Goal: Information Seeking & Learning: Understand process/instructions

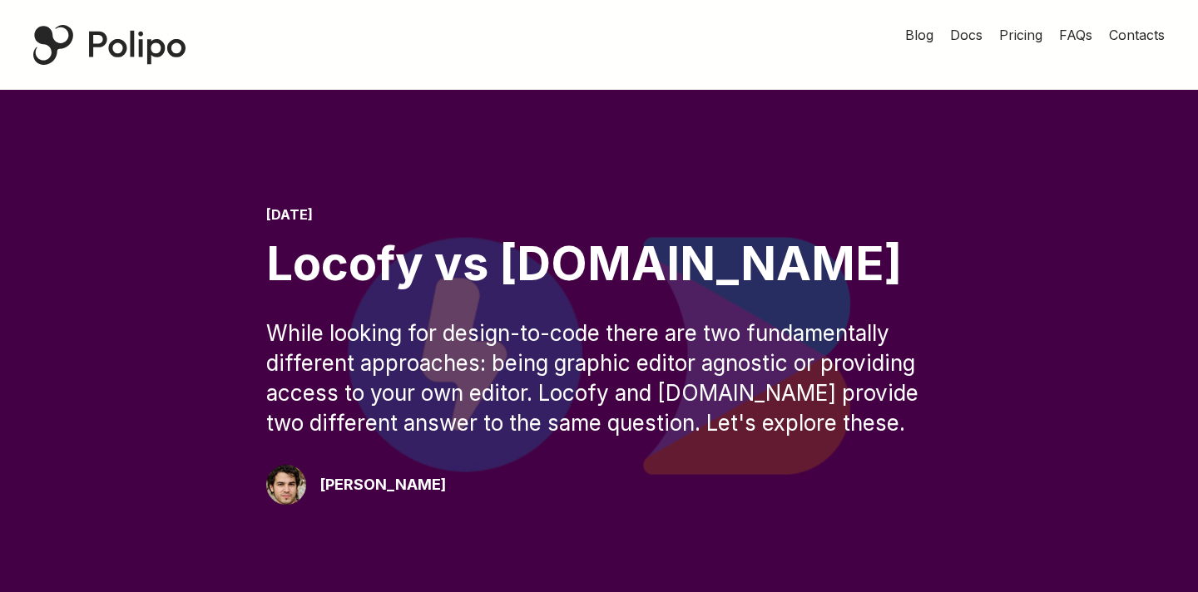
click at [156, 50] on div "Polipo Home Page" at bounding box center [109, 45] width 152 height 40
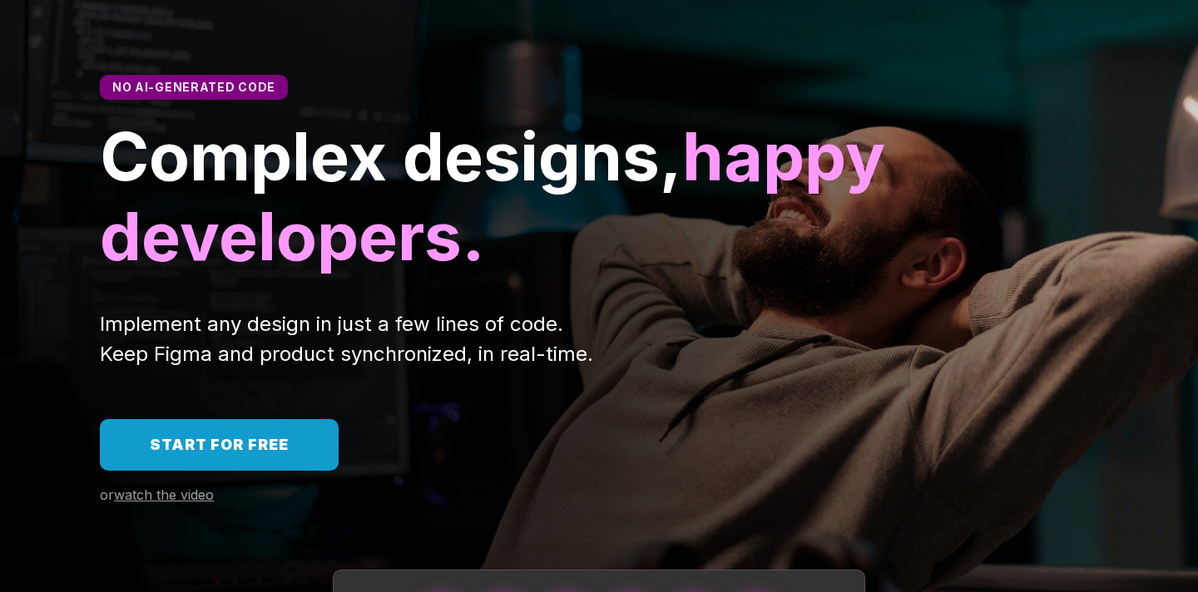
scroll to position [91, 0]
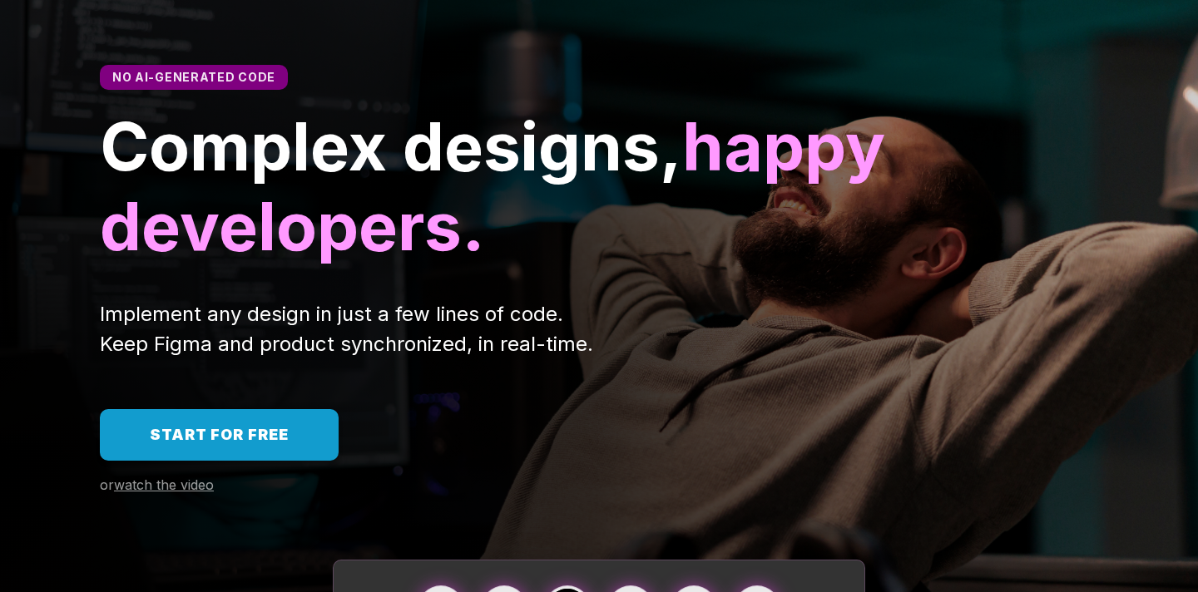
click at [255, 418] on link "Start for free" at bounding box center [219, 435] width 239 height 52
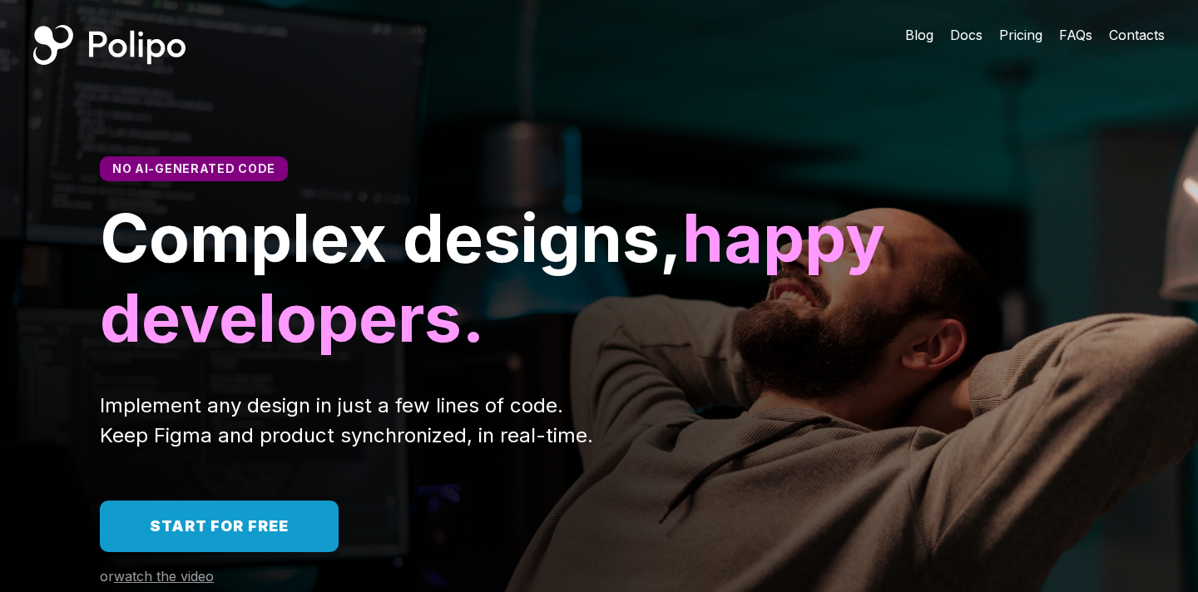
click at [927, 40] on span "Blog" at bounding box center [919, 35] width 28 height 17
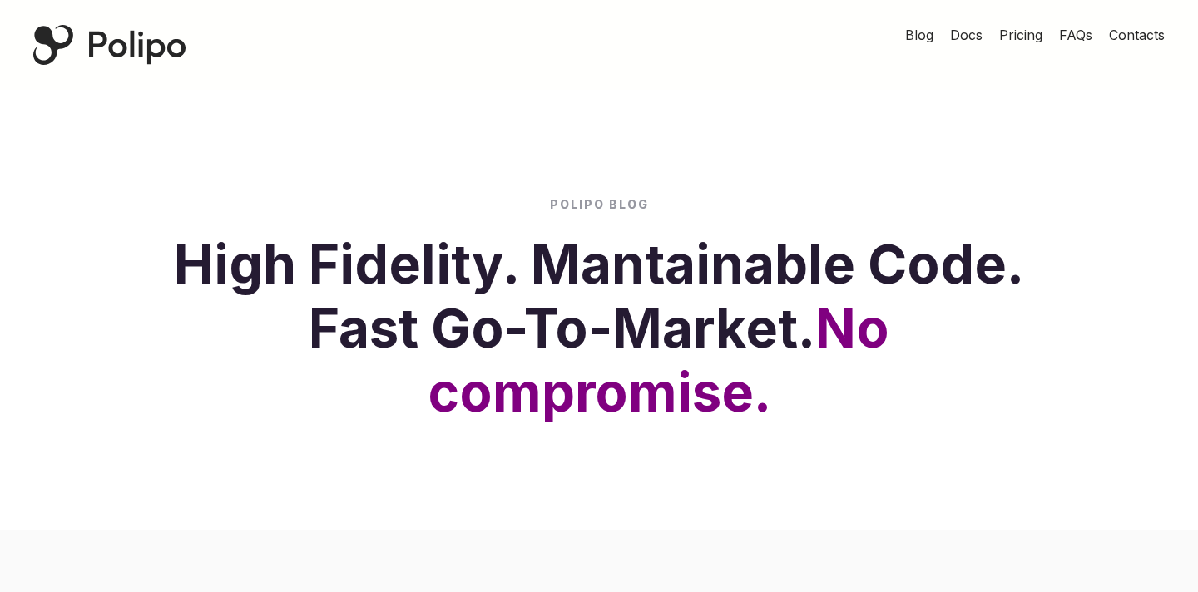
click at [1009, 34] on span "Pricing" at bounding box center [1020, 35] width 43 height 17
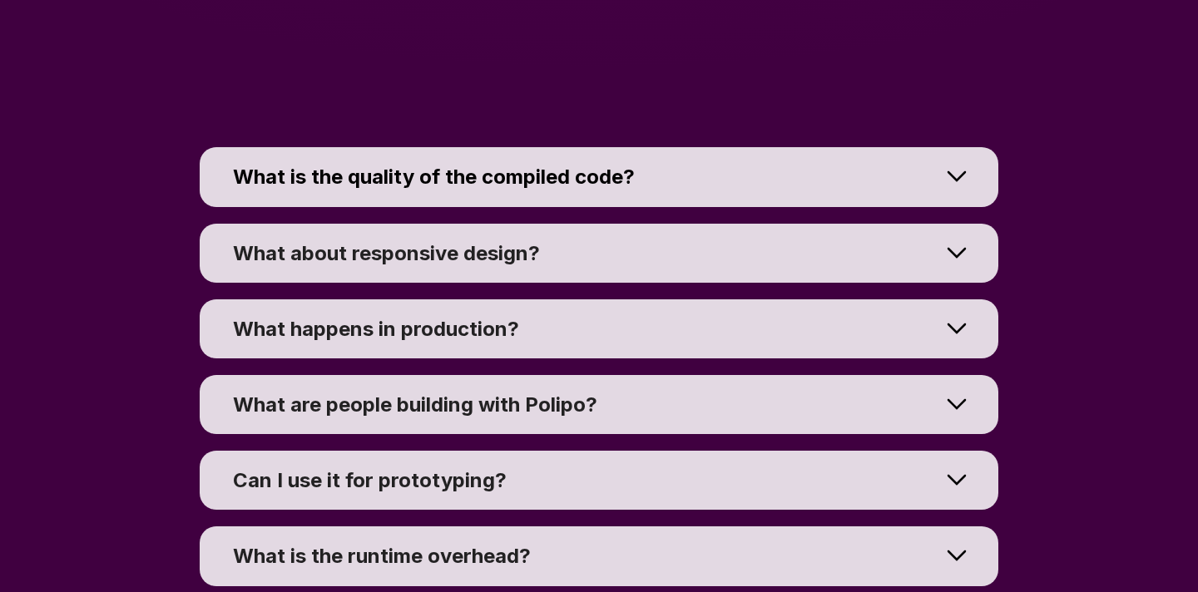
scroll to position [12296, 0]
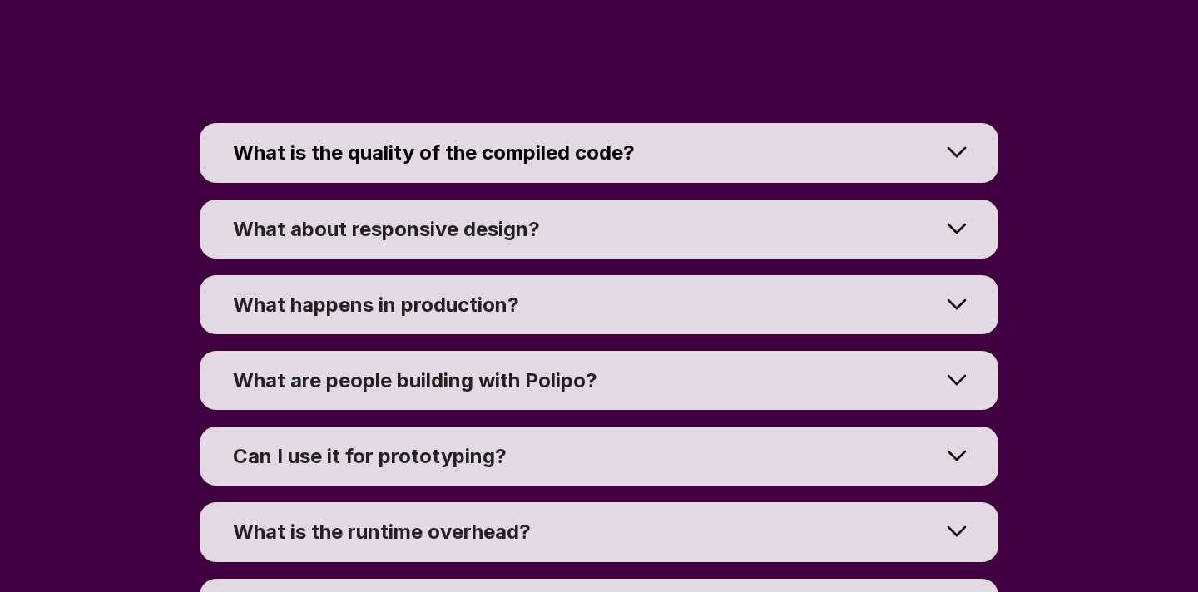
click at [676, 260] on div "What about responsive design? Responsiveness is built directly into Figma using…" at bounding box center [599, 229] width 1198 height 76
click at [662, 225] on div "What about responsive design?" at bounding box center [586, 229] width 707 height 26
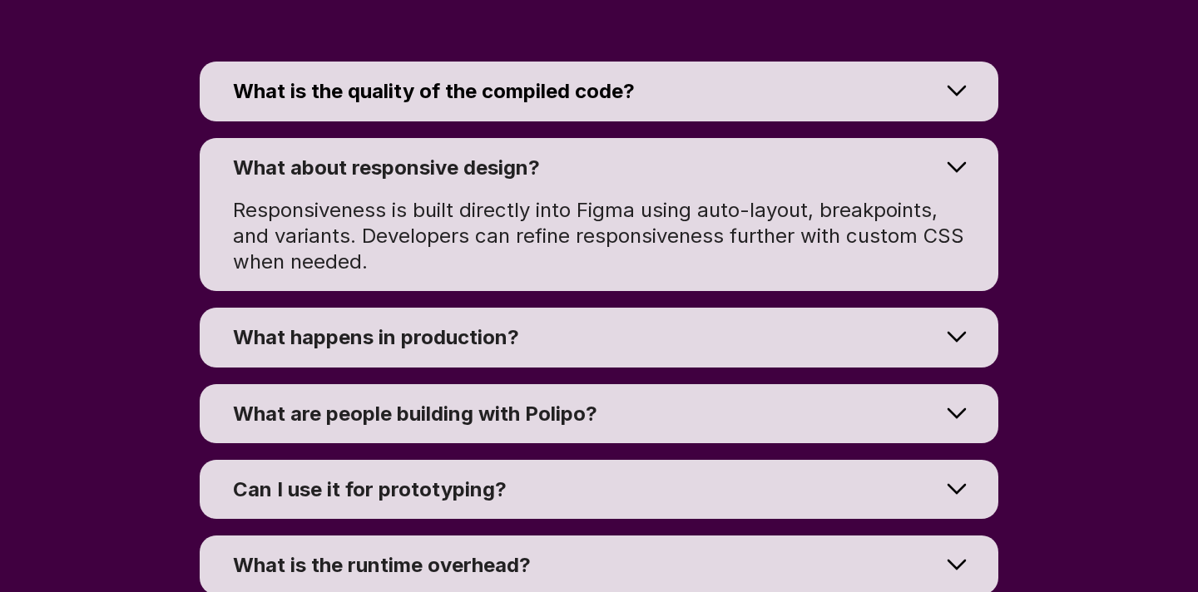
click at [620, 339] on div "What happens in production?" at bounding box center [586, 337] width 707 height 26
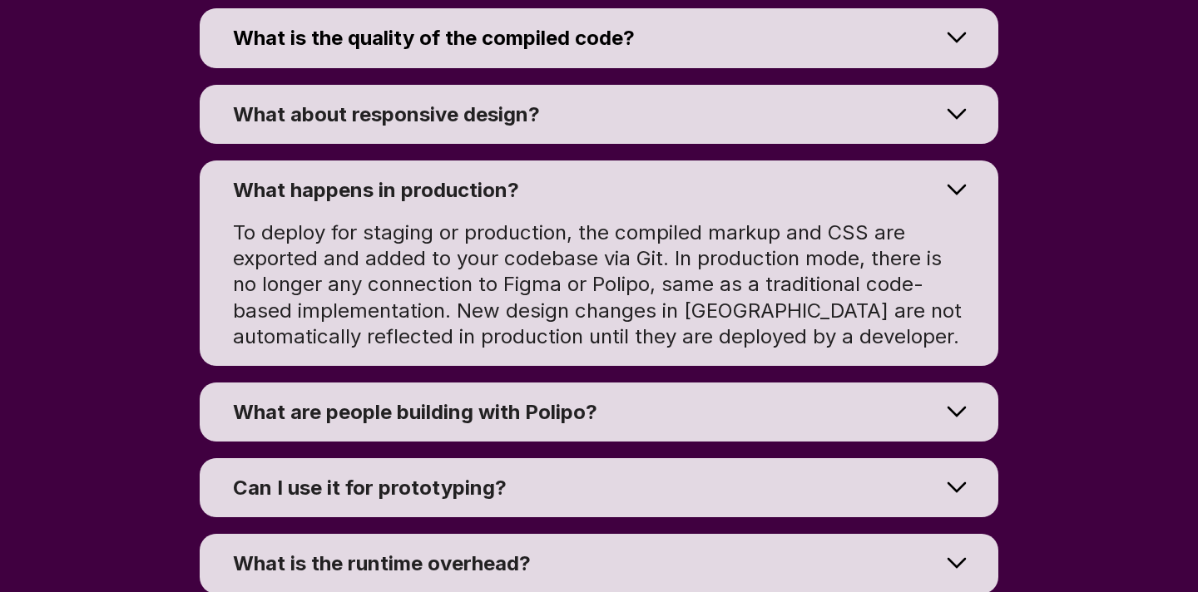
scroll to position [12414, 0]
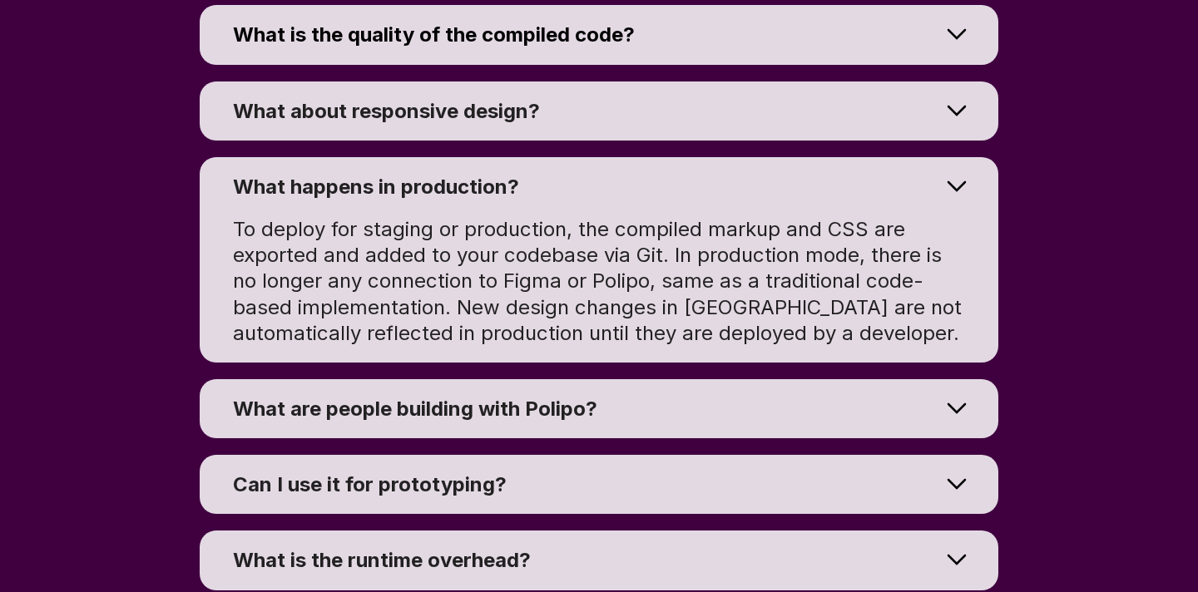
click at [600, 422] on div "What are people building with Polipo?" at bounding box center [586, 409] width 707 height 26
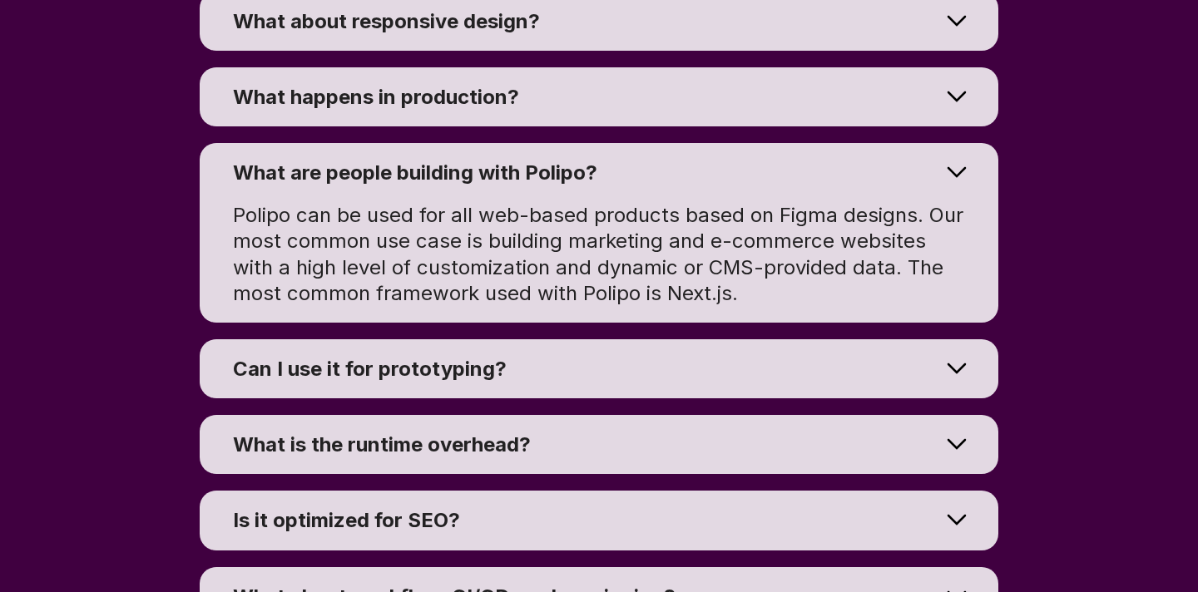
scroll to position [12528, 0]
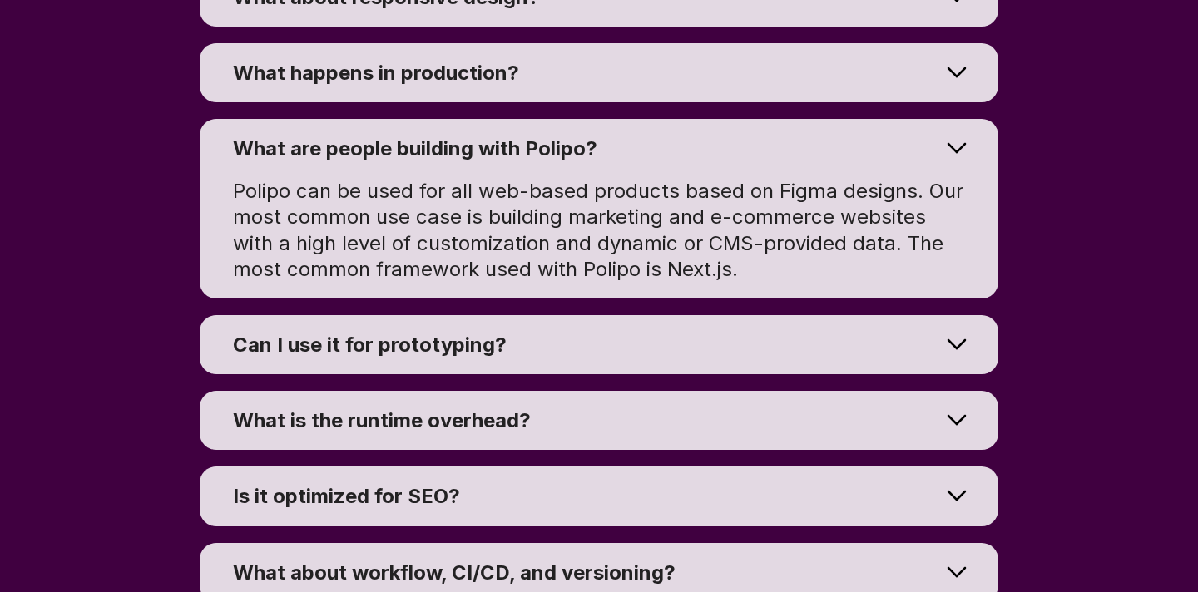
click at [582, 356] on div "Can I use it for prototyping?" at bounding box center [586, 345] width 707 height 26
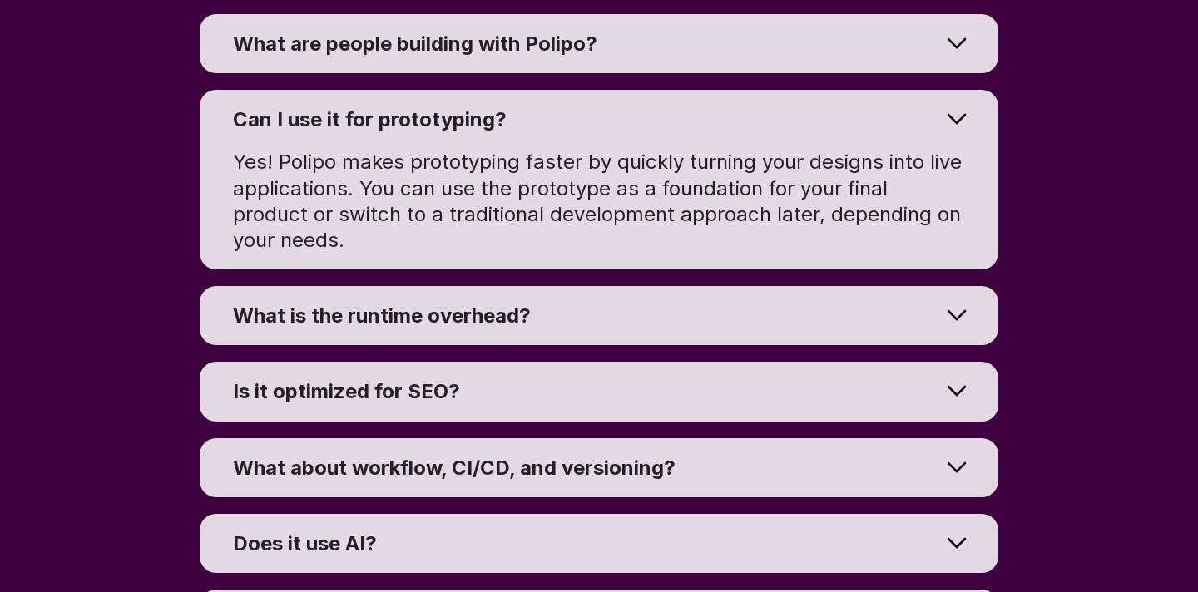
scroll to position [12644, 0]
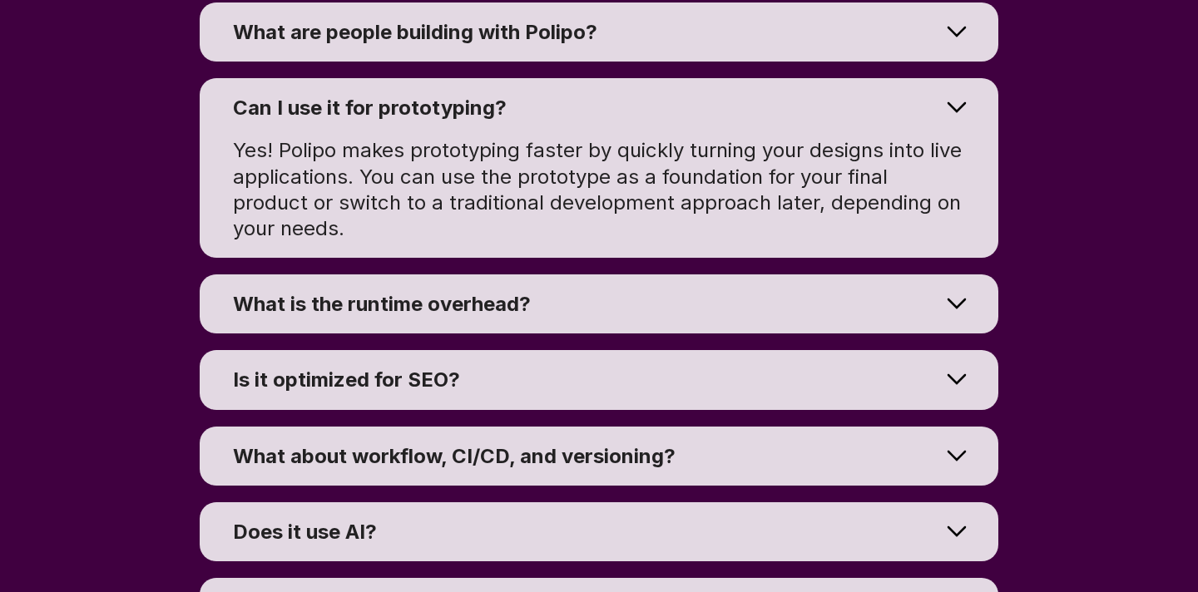
click at [571, 320] on summary "What is the runtime overhead?" at bounding box center [599, 303] width 798 height 59
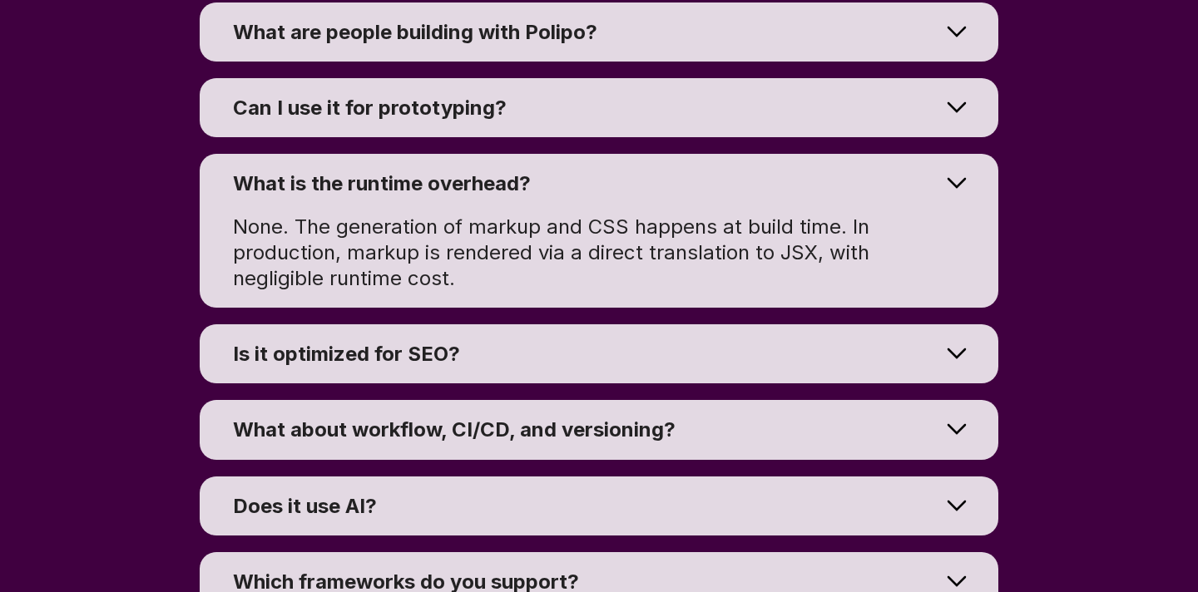
click at [559, 344] on div "Is it optimized for SEO?" at bounding box center [586, 354] width 707 height 26
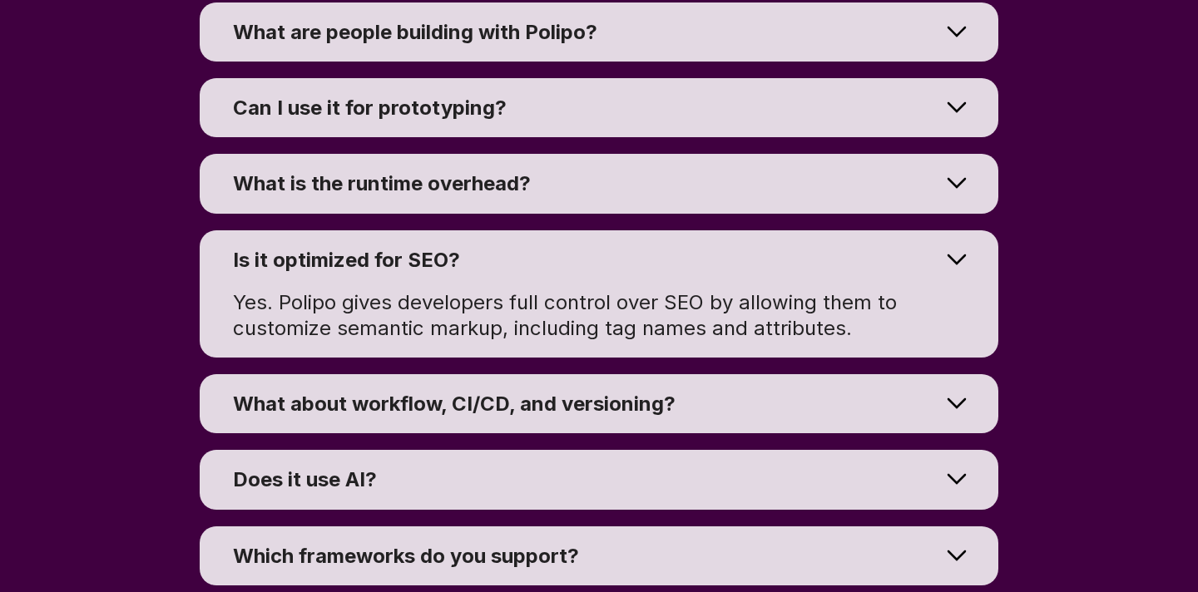
click at [571, 411] on span "What about workflow, CI/CD, and versioning?" at bounding box center [454, 404] width 442 height 24
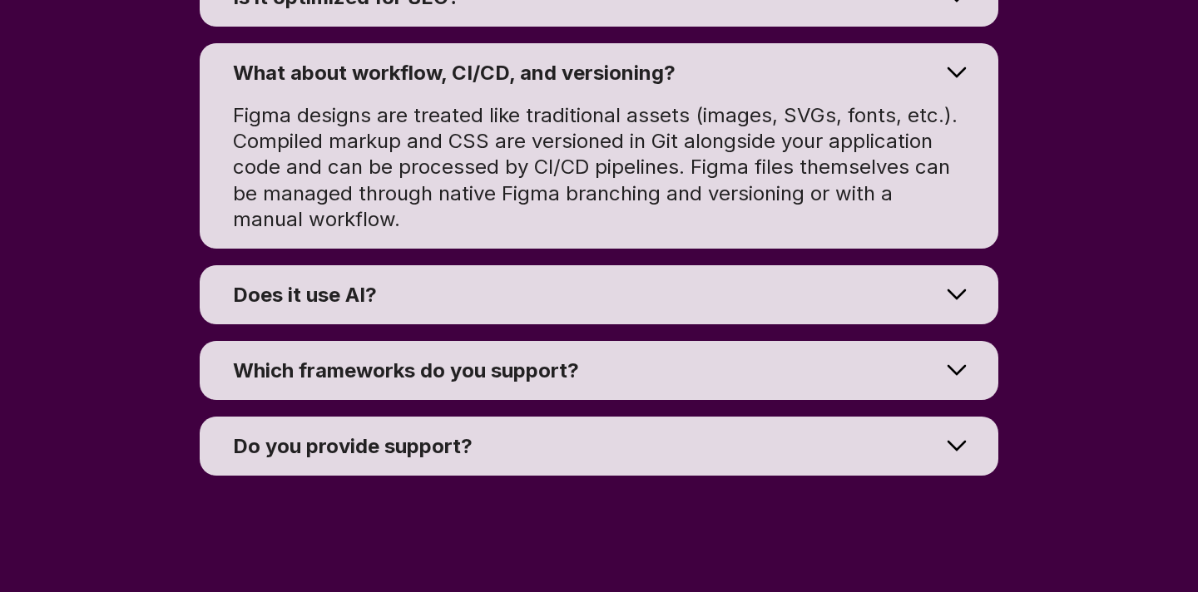
scroll to position [12925, 0]
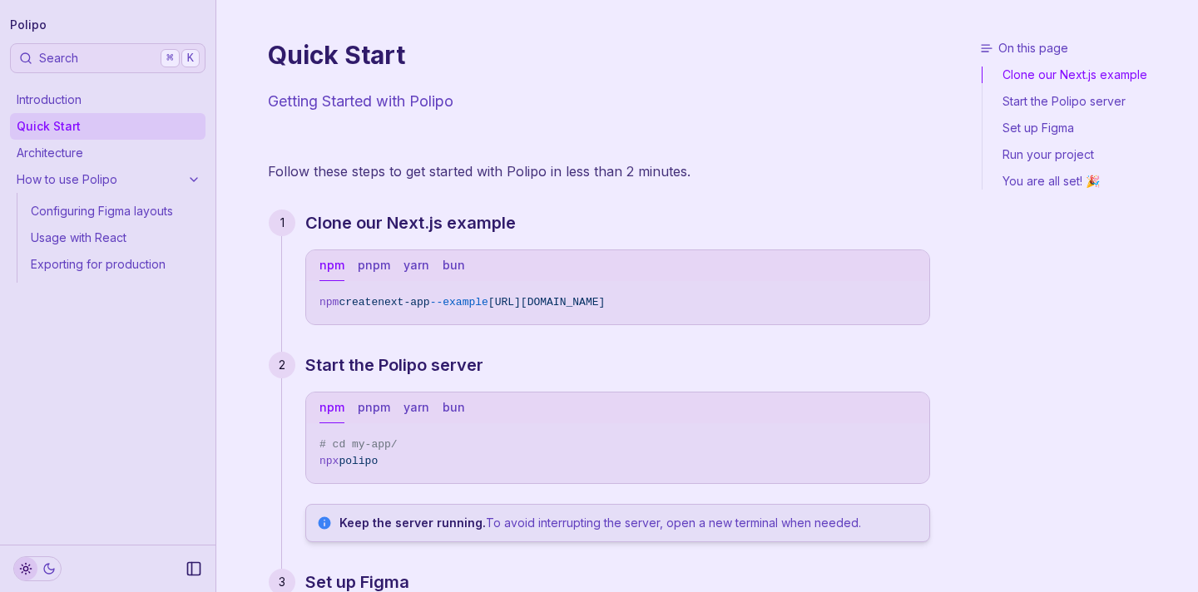
click at [1037, 130] on link "Set up Figma" at bounding box center [1086, 128] width 209 height 27
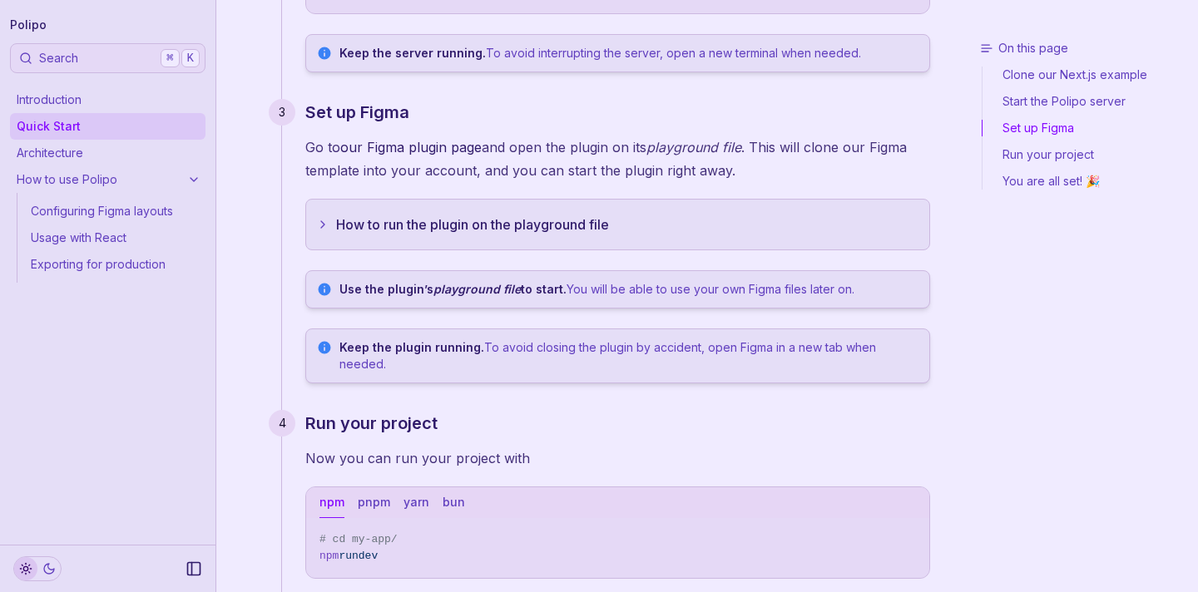
scroll to position [476, 0]
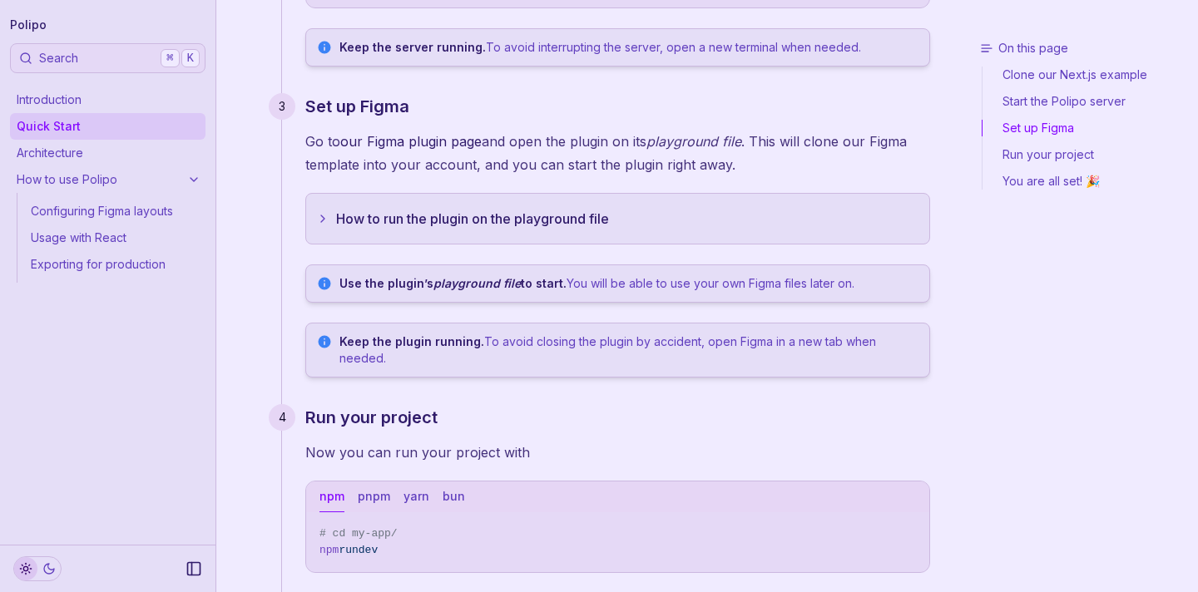
click at [1037, 152] on link "Run your project" at bounding box center [1086, 154] width 209 height 27
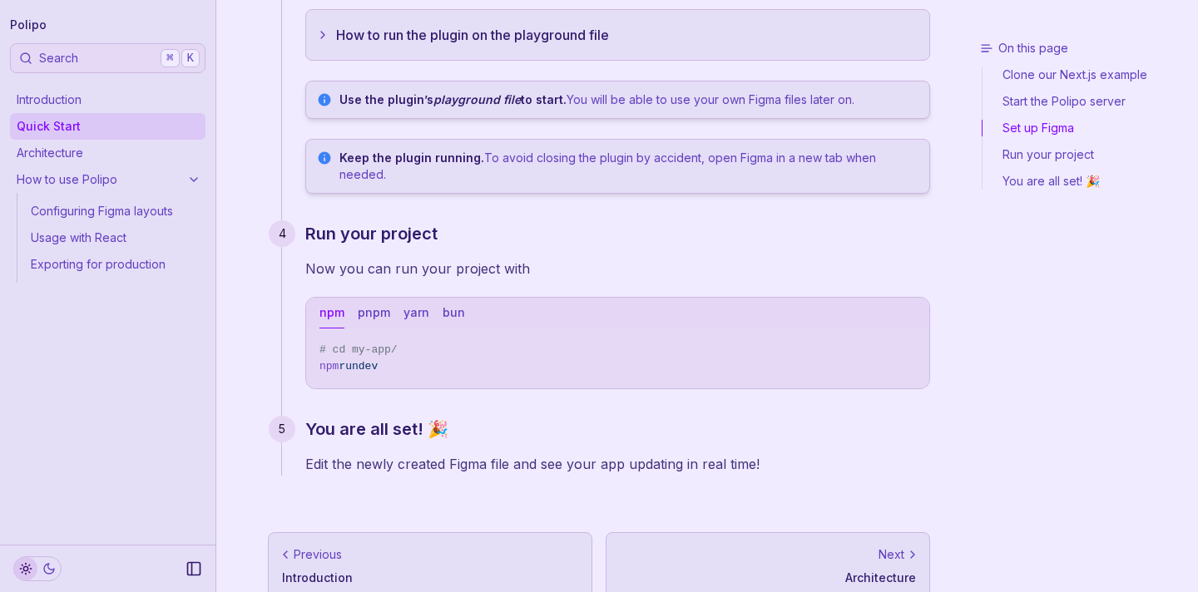
scroll to position [671, 0]
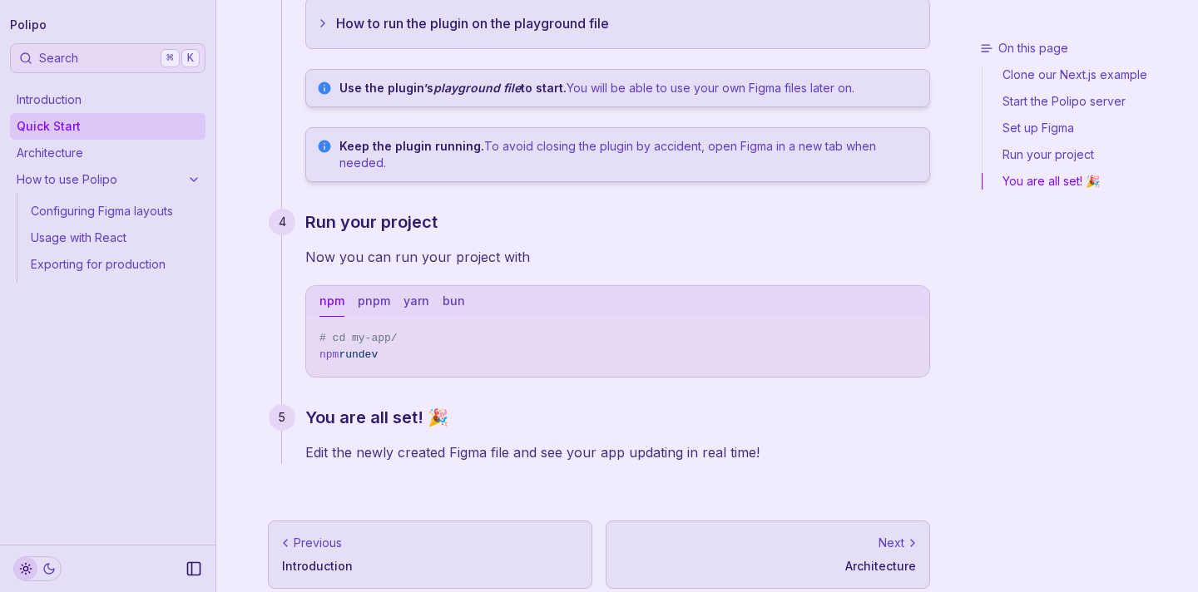
click at [1036, 195] on div "On this page Clone our Next.js example Start the Polipo server Set up Figma Run…" at bounding box center [1089, 313] width 216 height 546
click at [1036, 190] on div "On this page Clone our Next.js example Start the Polipo server Set up Figma Run…" at bounding box center [1089, 313] width 216 height 546
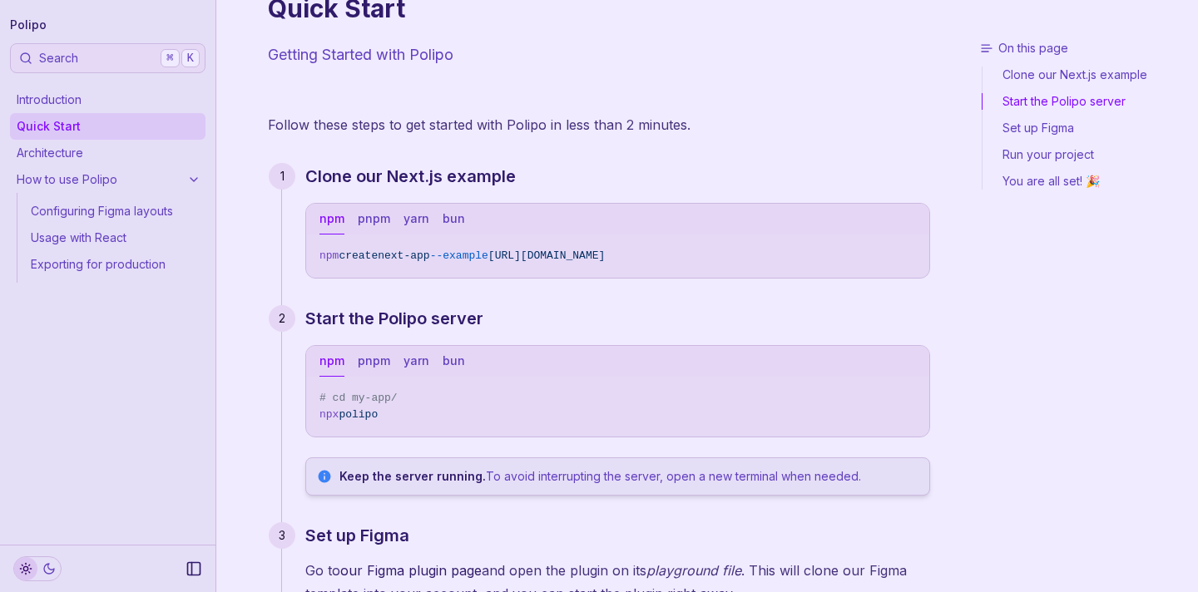
scroll to position [0, 0]
